Goal: Information Seeking & Learning: Learn about a topic

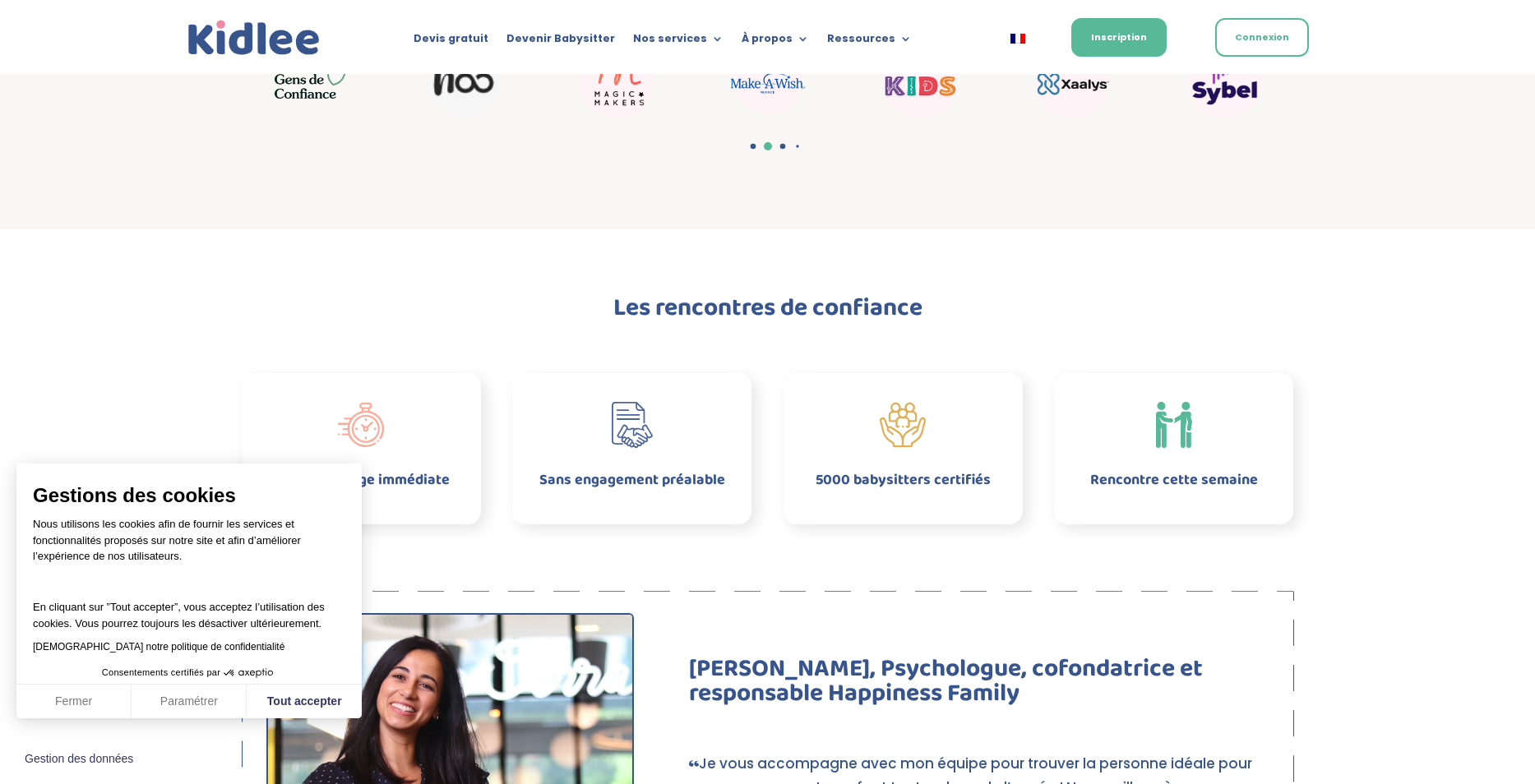
scroll to position [657, 0]
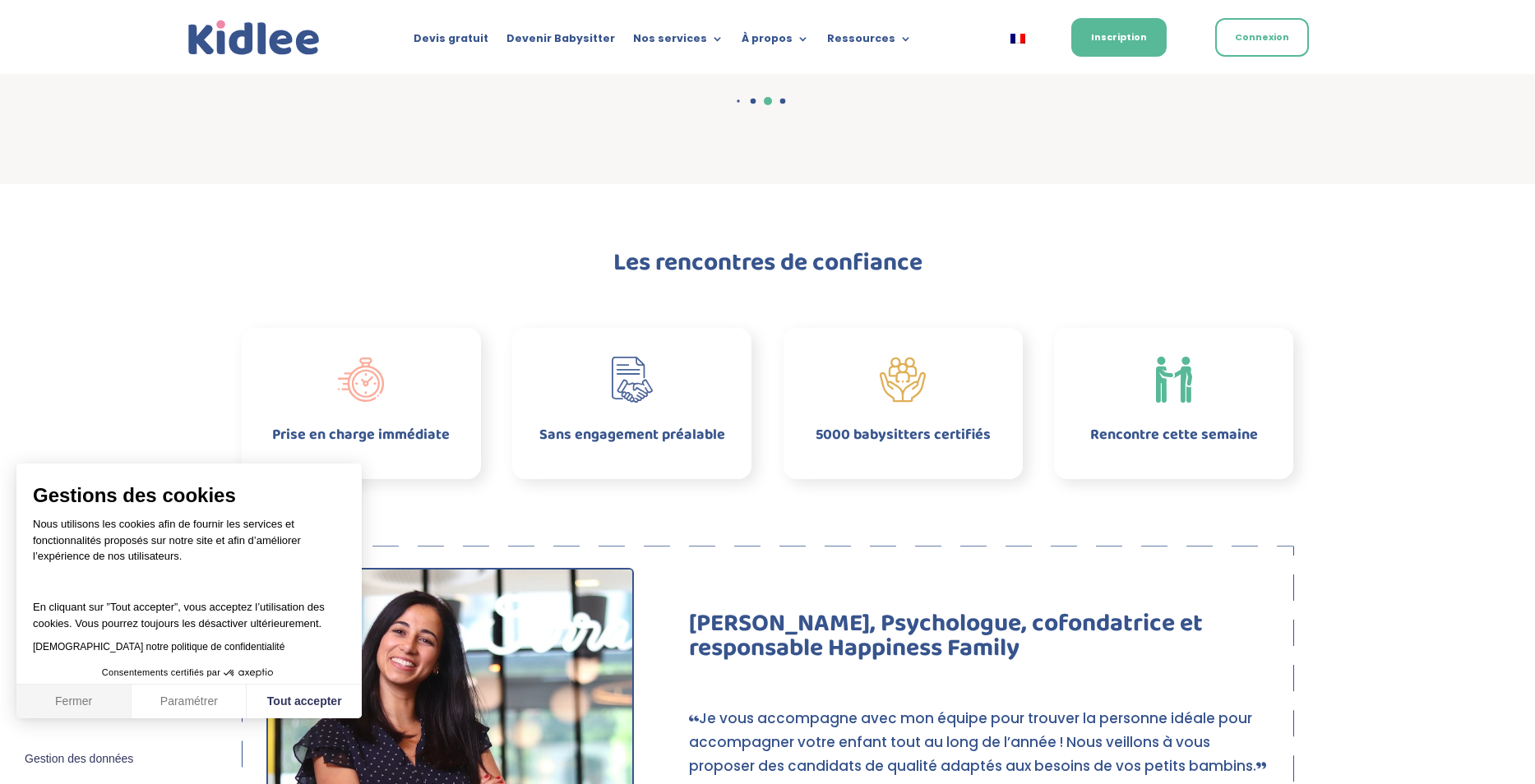
click at [78, 709] on button "Fermer" at bounding box center [73, 702] width 115 height 35
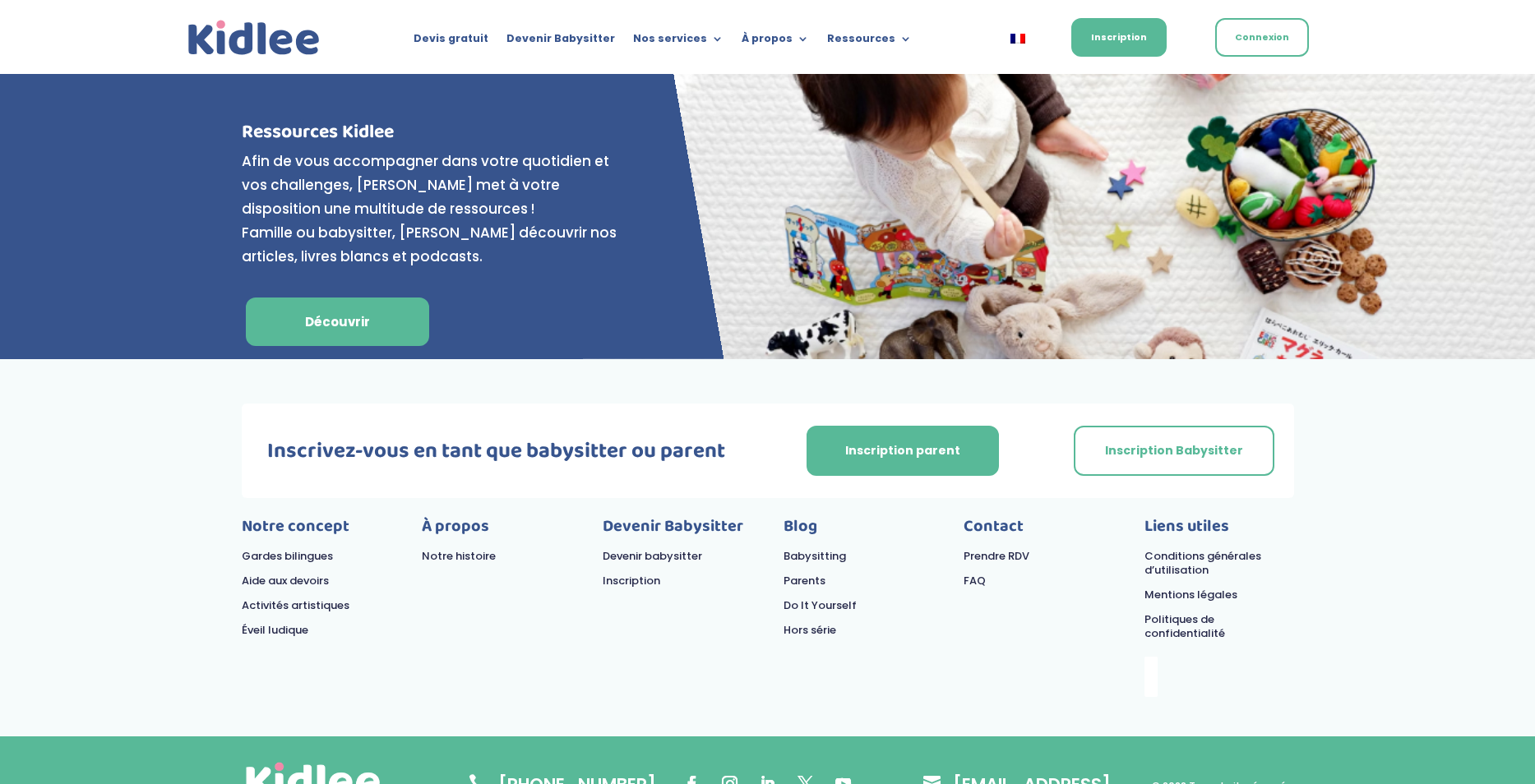
scroll to position [6615, 0]
click at [972, 572] on link "FAQ" at bounding box center [975, 579] width 22 height 16
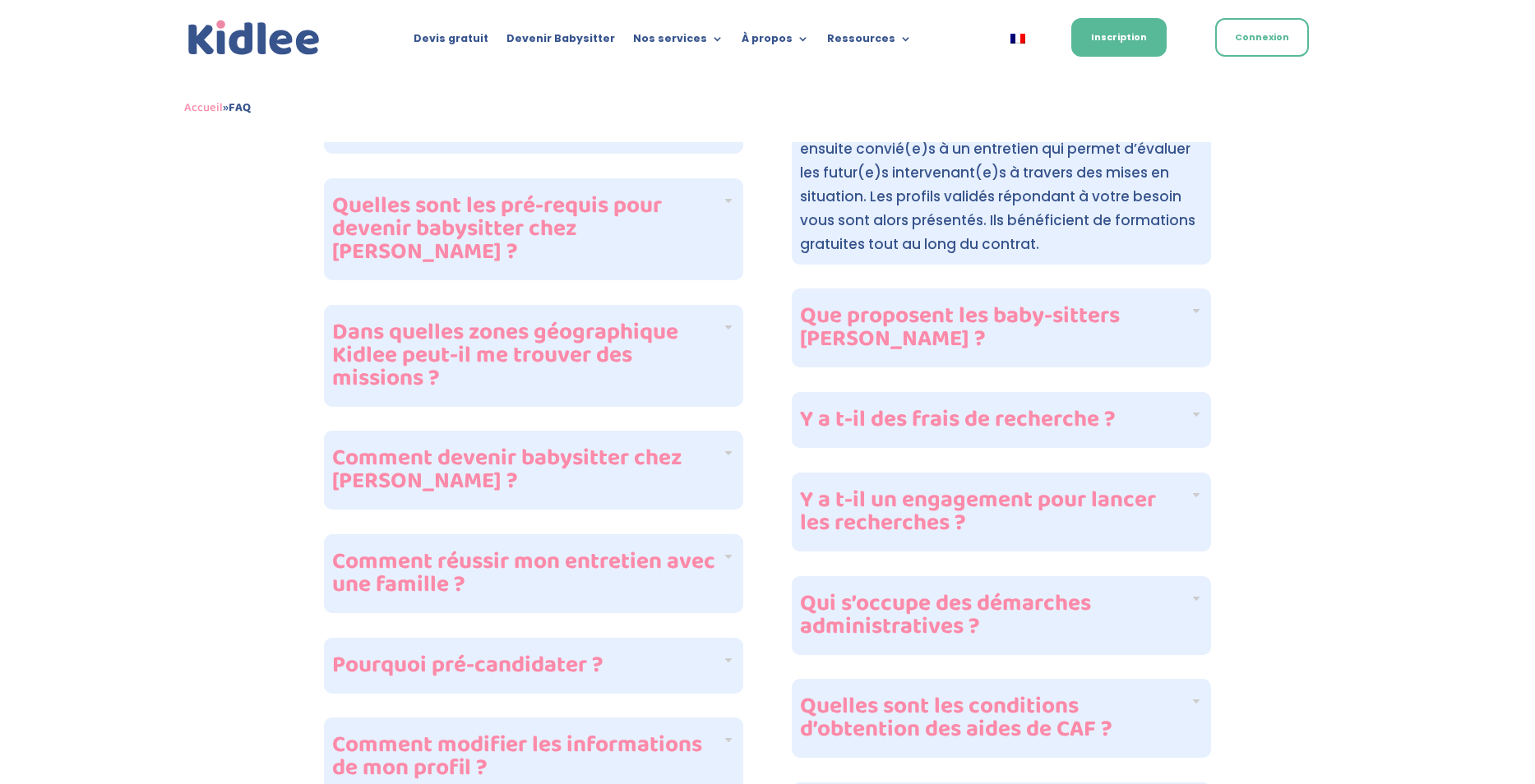
scroll to position [657, 0]
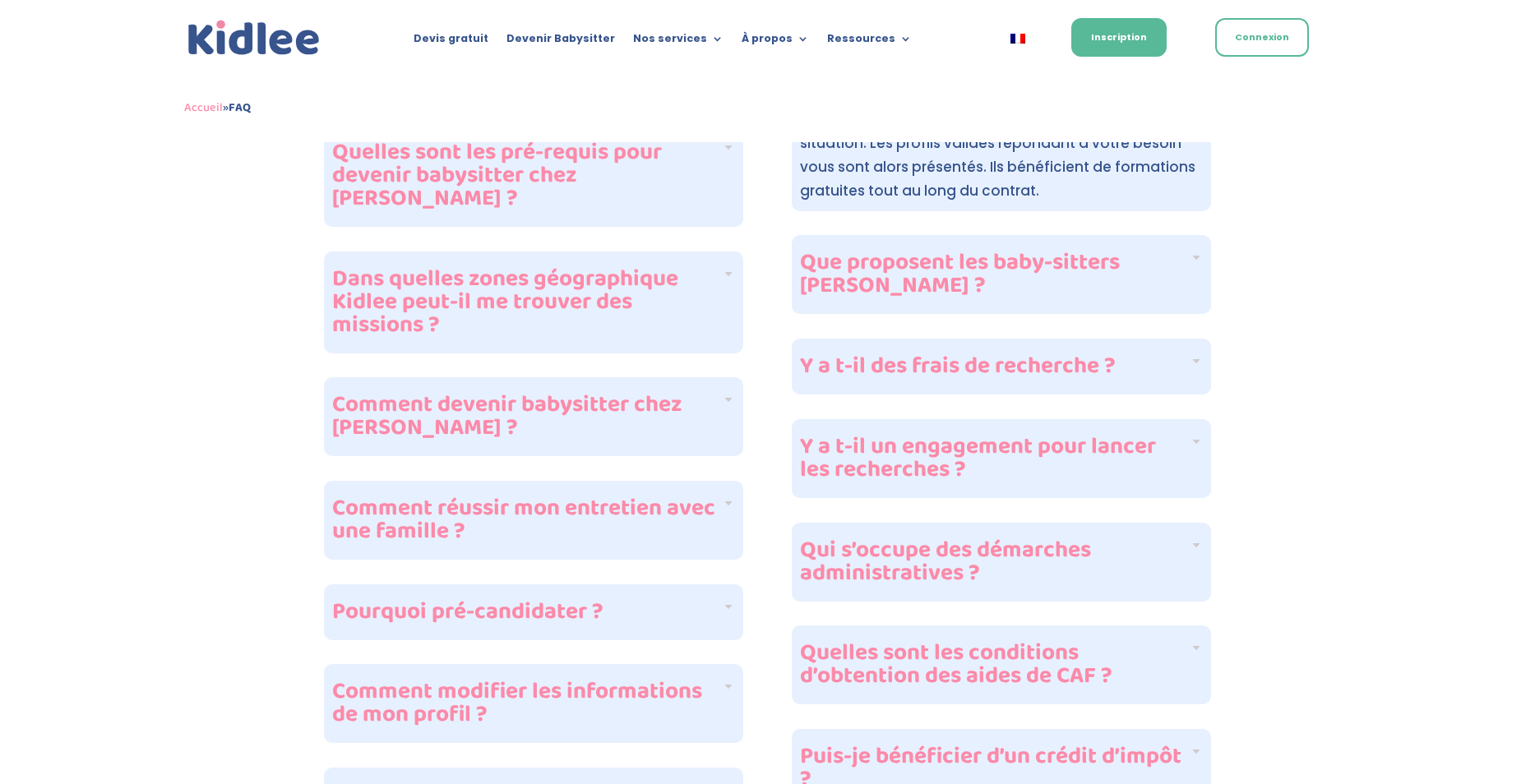
click at [1187, 566] on h4 "Qui s’occupe des démarches administratives ?" at bounding box center [995, 562] width 389 height 46
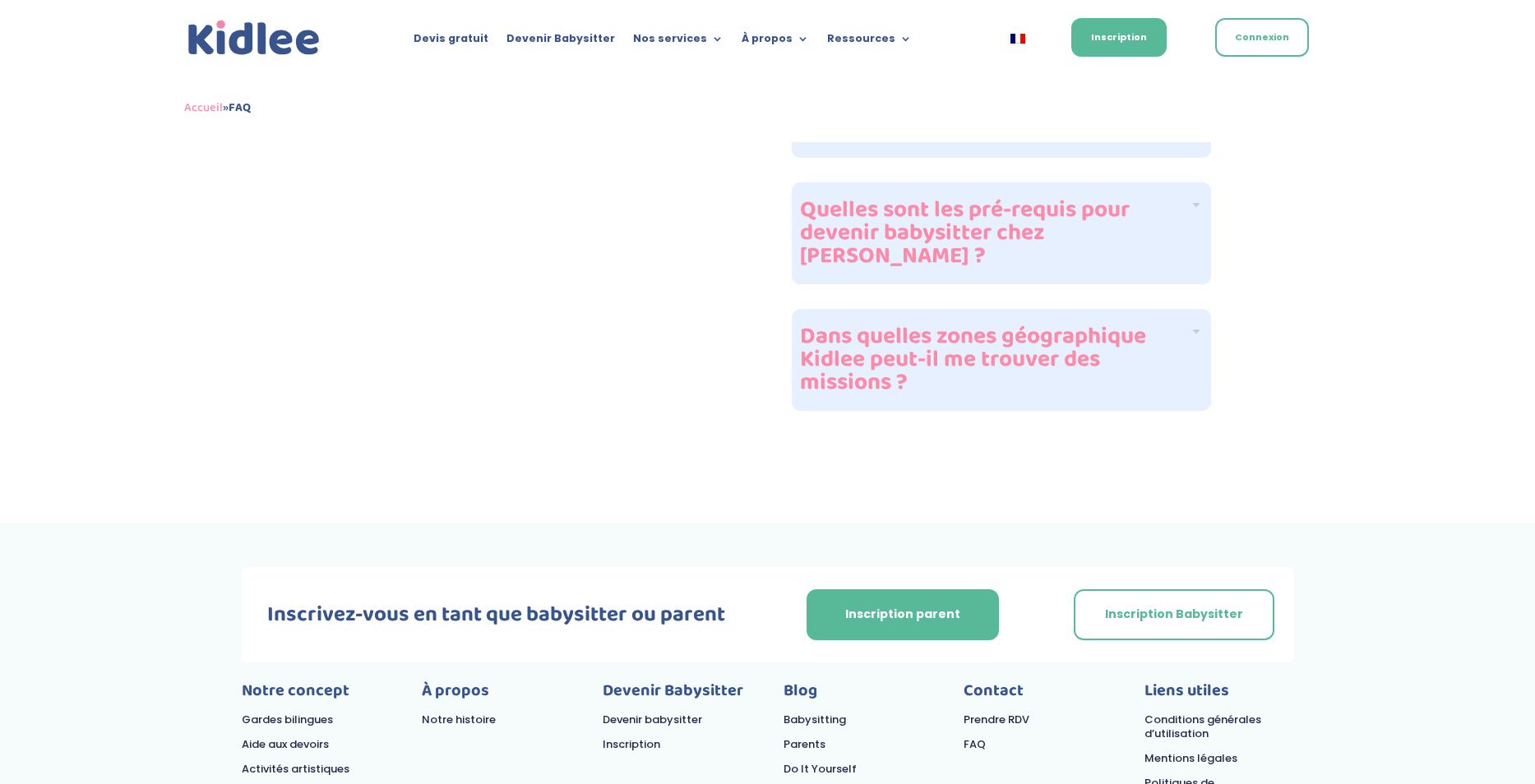
scroll to position [2136, 0]
